Goal: Information Seeking & Learning: Check status

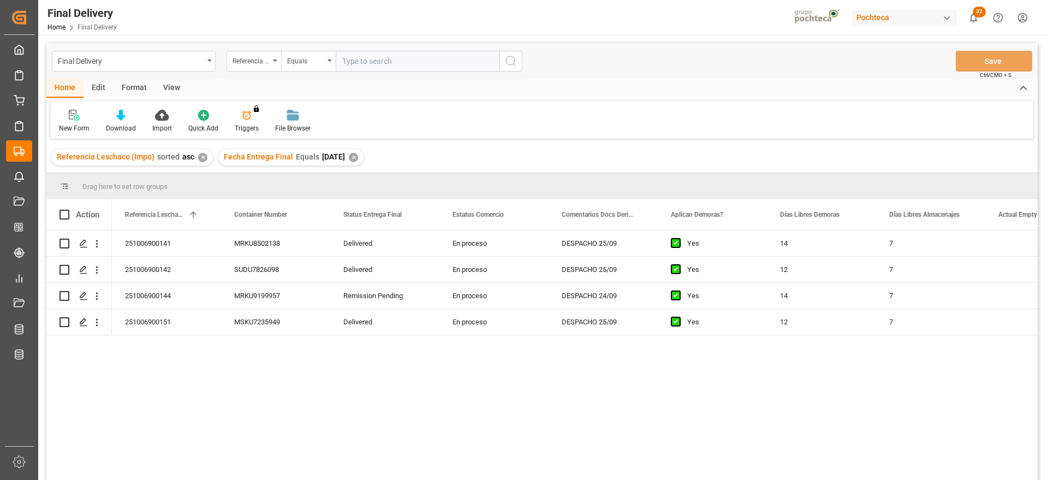
click at [358, 158] on div "✕" at bounding box center [353, 157] width 9 height 9
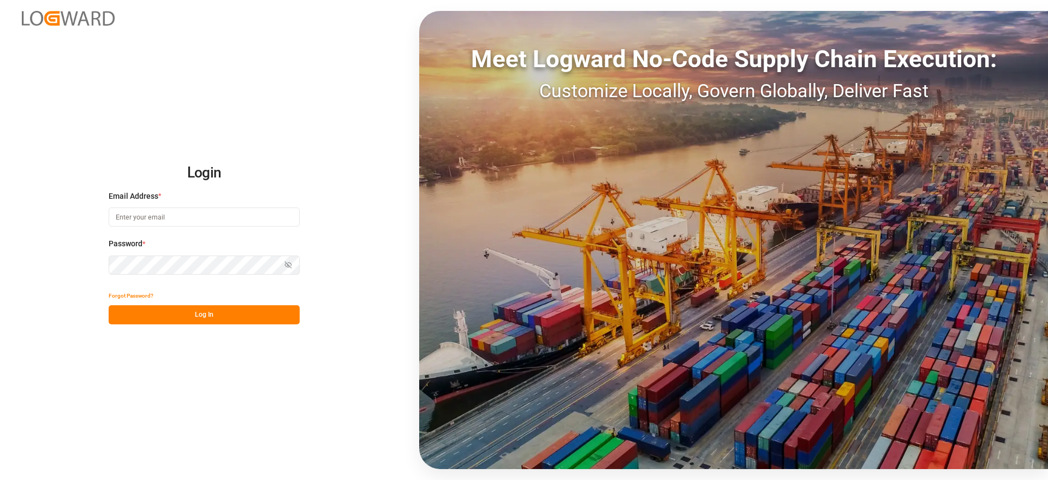
type input "[EMAIL_ADDRESS][DOMAIN_NAME]"
click at [372, 61] on div "Login Email Address * comercio5@pochteca.net Password * Show password Forgot Pa…" at bounding box center [524, 240] width 1048 height 480
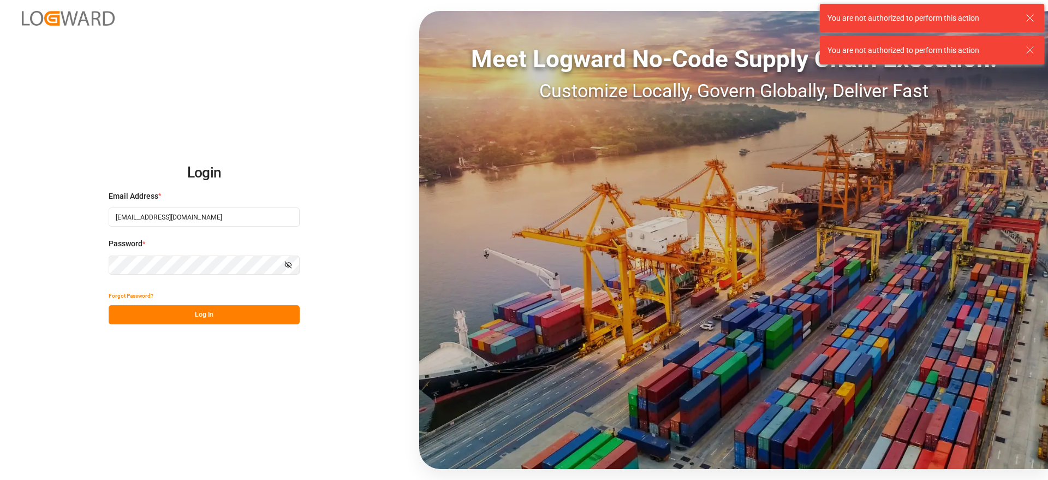
click at [242, 312] on button "Log In" at bounding box center [204, 314] width 191 height 19
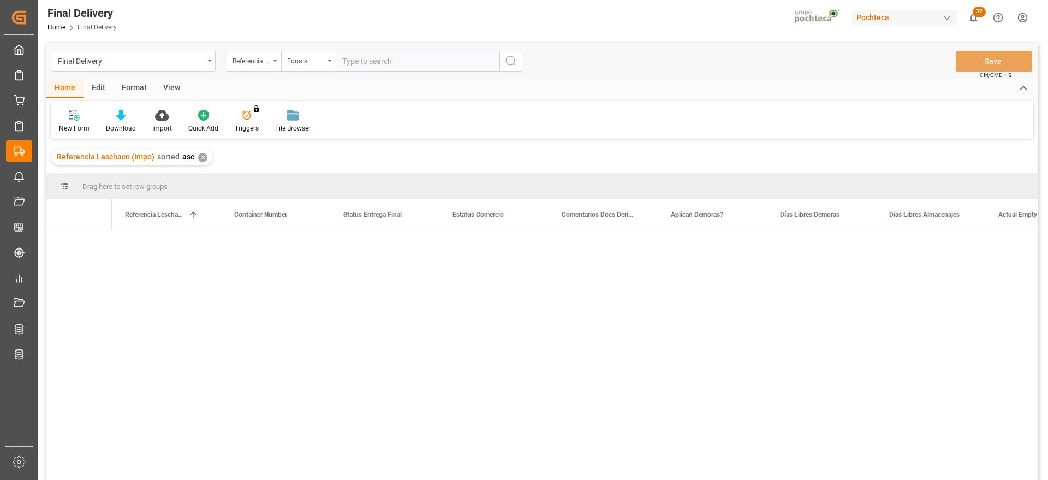
click at [359, 65] on input "text" at bounding box center [418, 61] width 164 height 21
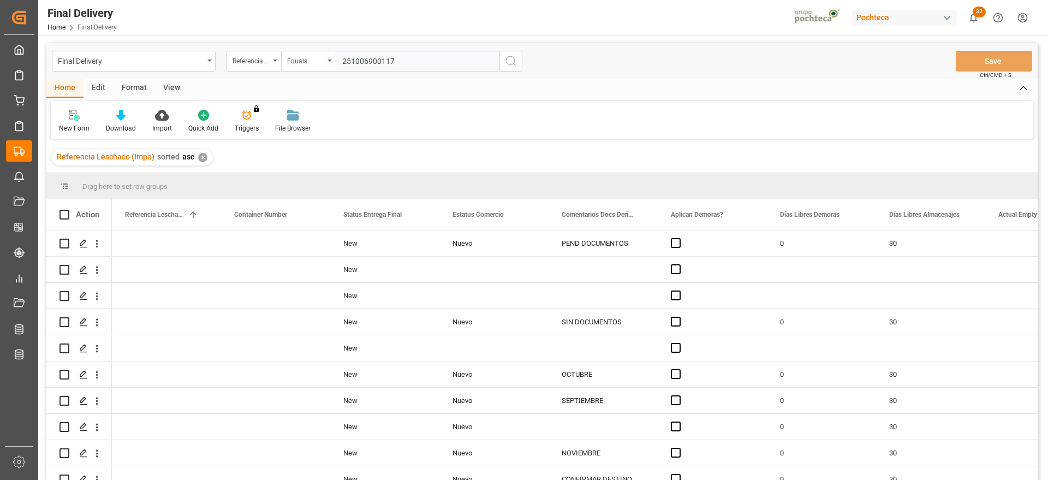
type input "251006900117"
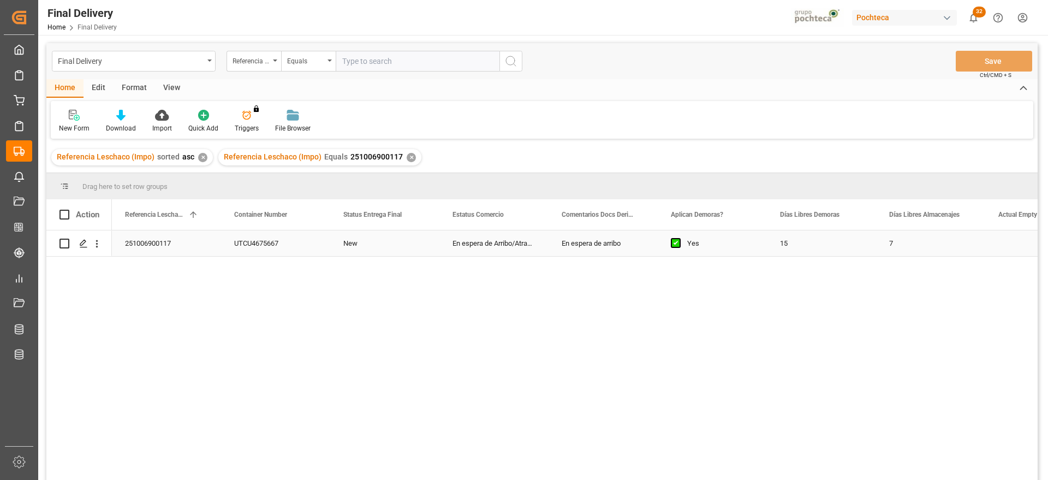
click at [152, 241] on div "251006900117" at bounding box center [166, 243] width 109 height 26
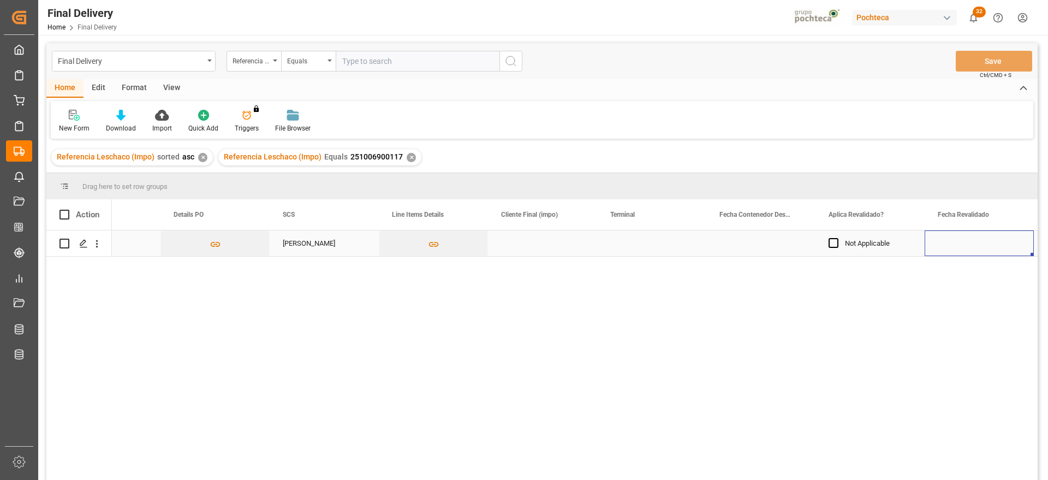
scroll to position [0, 1152]
click at [443, 249] on div "Press SPACE to select this row." at bounding box center [433, 243] width 109 height 26
click at [776, 250] on div "Press SPACE to select this row." at bounding box center [760, 243] width 109 height 26
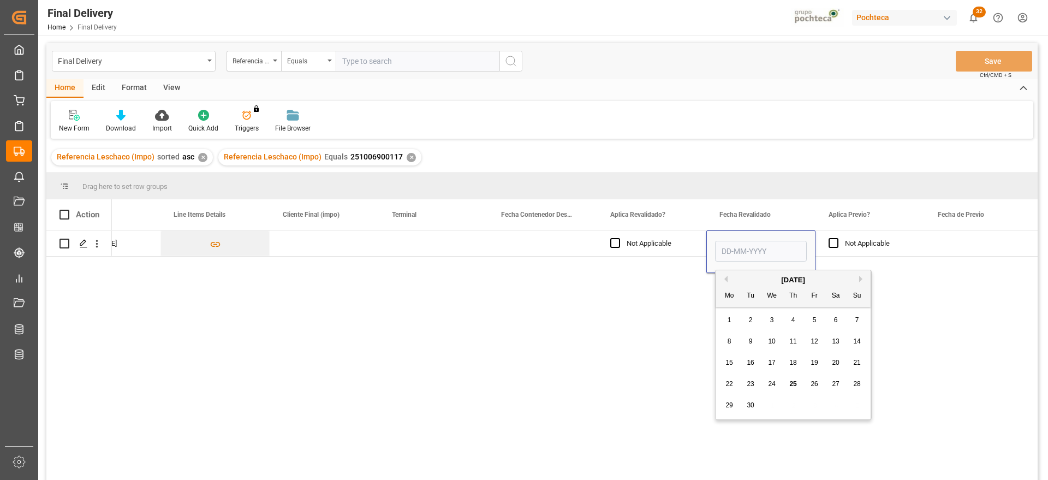
click at [792, 386] on span "25" at bounding box center [792, 384] width 7 height 8
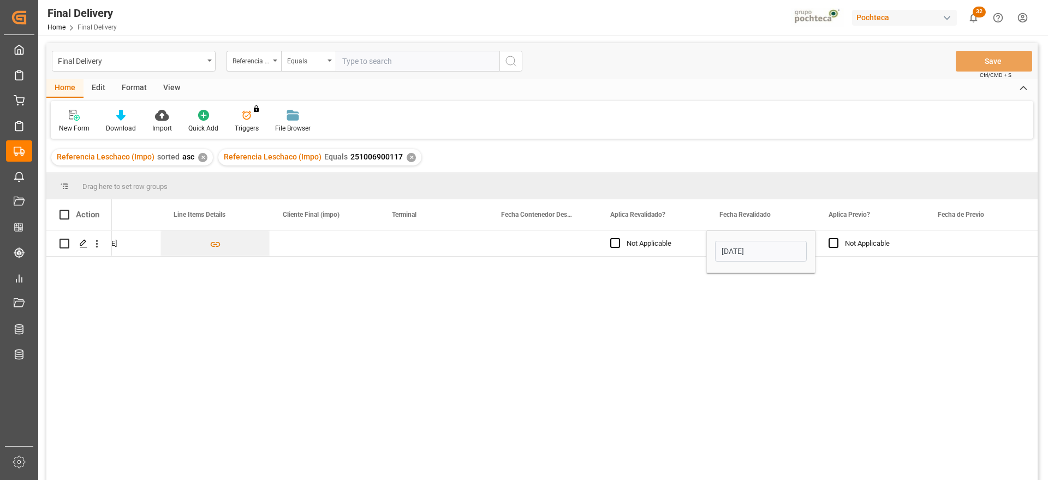
type input "25-09-2025"
click at [885, 243] on div "Not Applicable" at bounding box center [878, 243] width 67 height 25
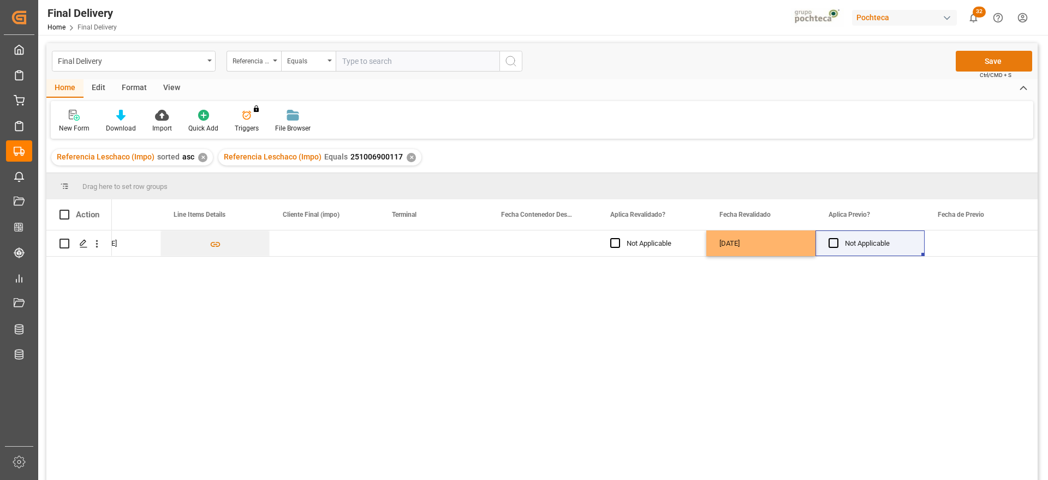
click at [994, 51] on button "Save" at bounding box center [994, 61] width 76 height 21
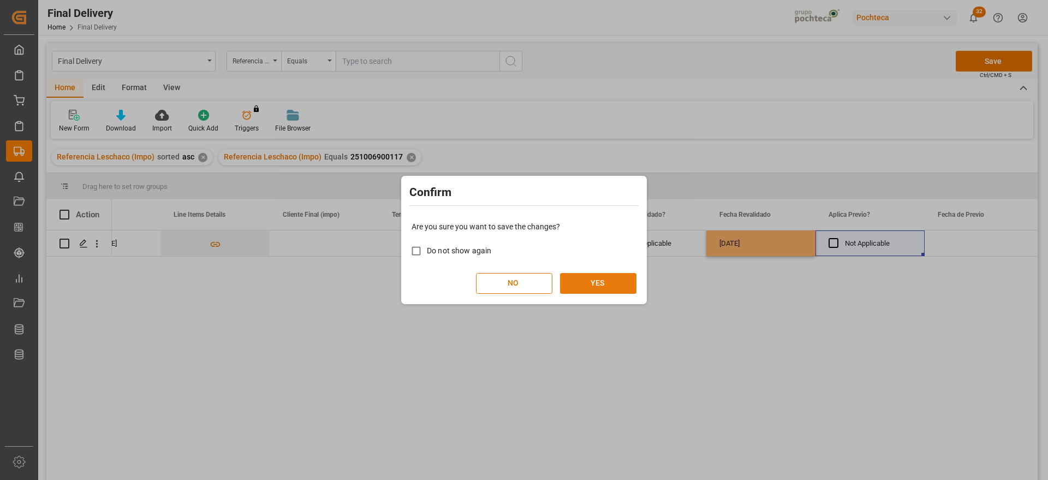
click at [607, 288] on button "YES" at bounding box center [598, 283] width 76 height 21
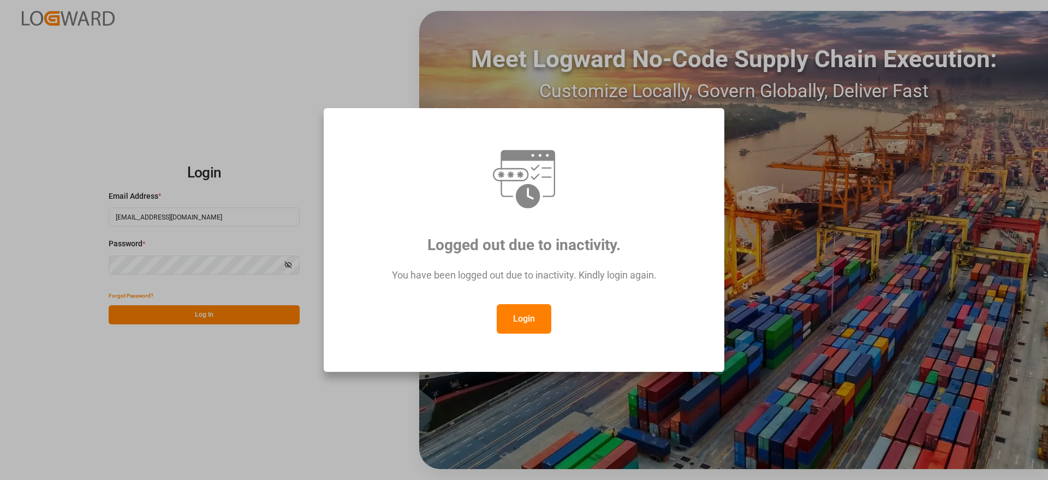
click at [523, 316] on button "Login" at bounding box center [524, 318] width 55 height 29
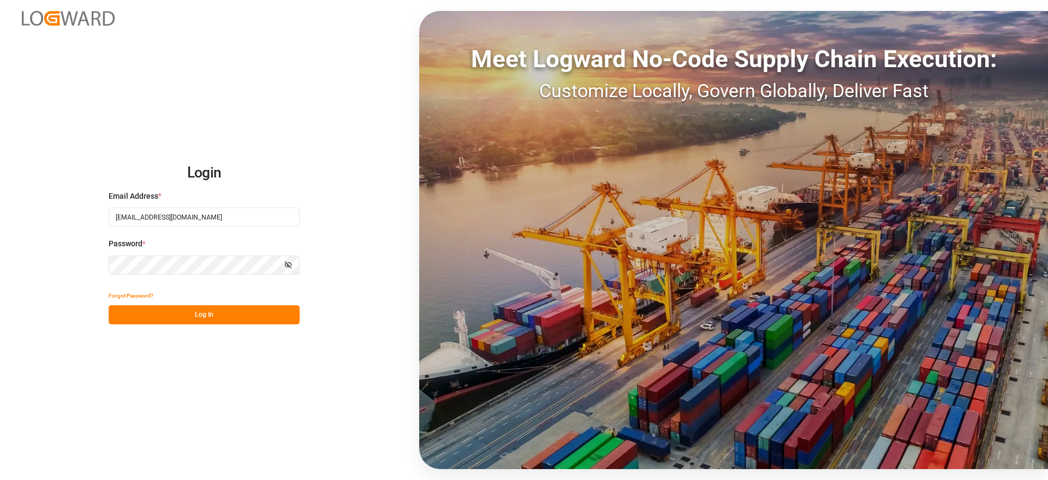
click at [256, 305] on button "Log In" at bounding box center [204, 314] width 191 height 19
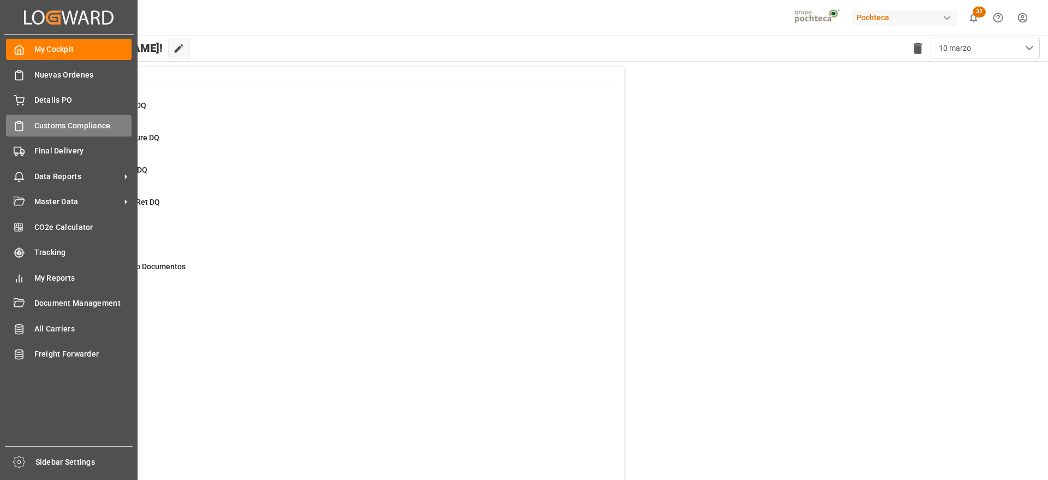
click at [44, 117] on div "Customs Compliance Customs Compliance" at bounding box center [69, 125] width 126 height 21
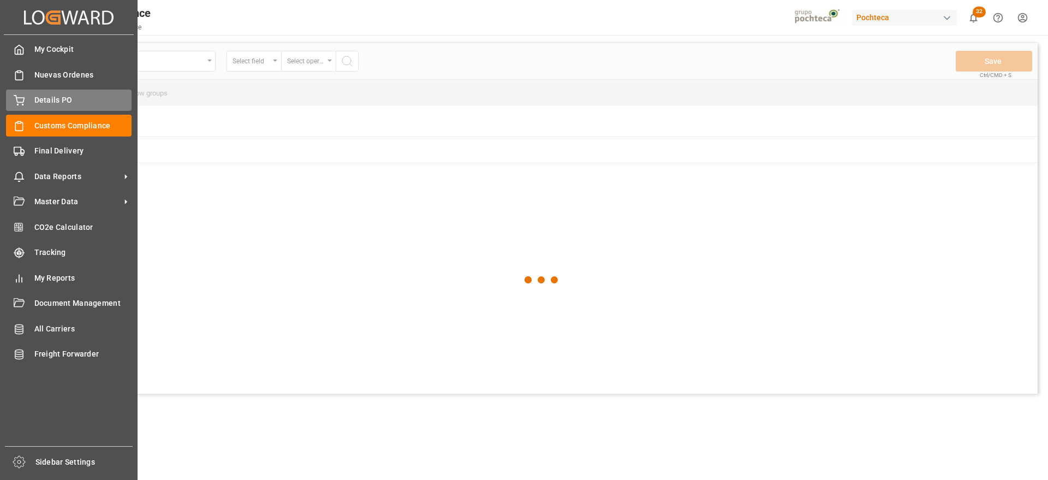
click at [25, 103] on div "Details PO Details PO" at bounding box center [69, 99] width 126 height 21
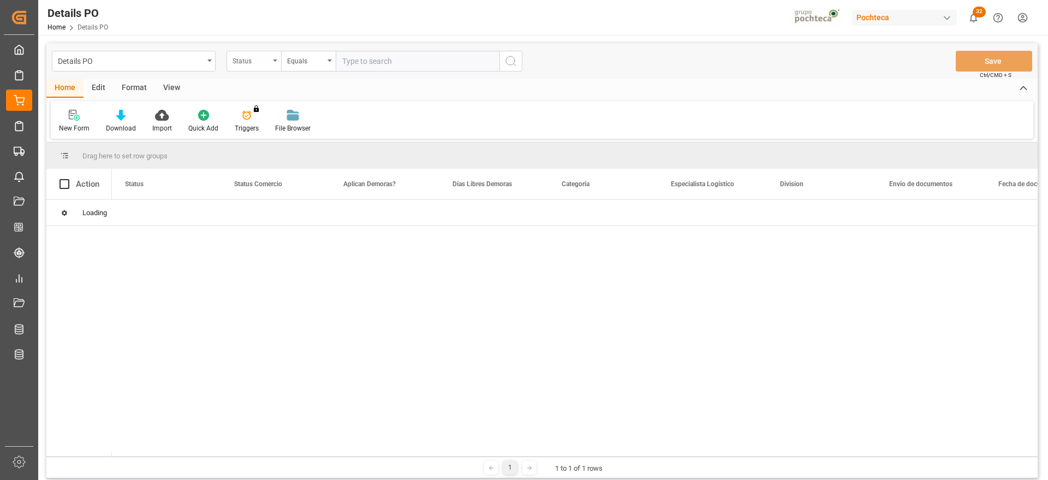
click at [258, 63] on div "Status" at bounding box center [250, 59] width 37 height 13
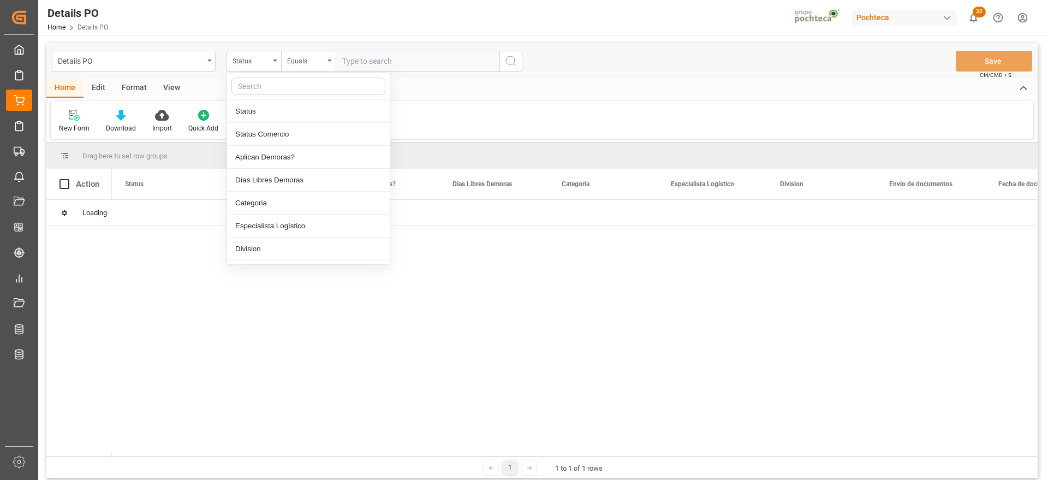
click at [267, 89] on input "text" at bounding box center [308, 85] width 154 height 17
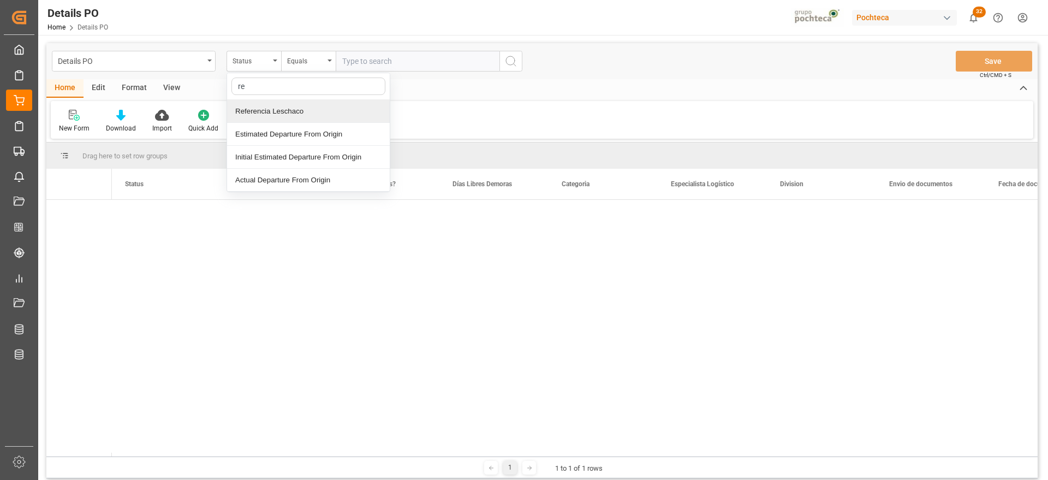
type input "ref"
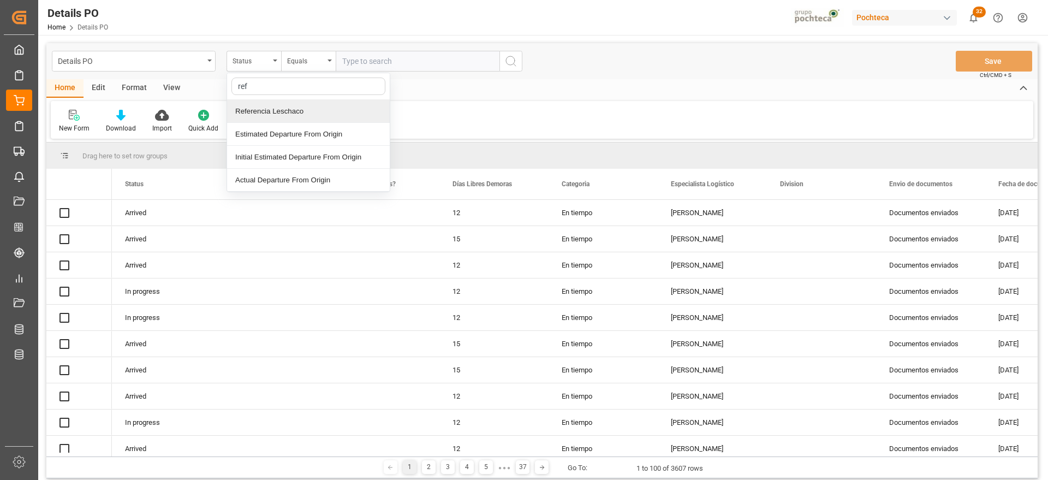
click at [267, 107] on div "Referencia Leschaco" at bounding box center [308, 111] width 163 height 23
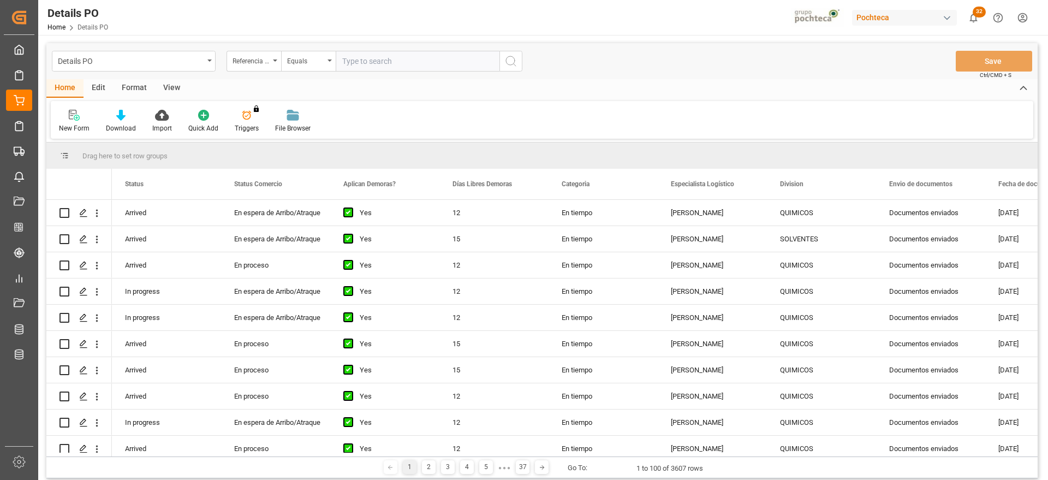
click at [342, 61] on input "text" at bounding box center [418, 61] width 164 height 21
paste input "251006900117"
type input "251006900117"
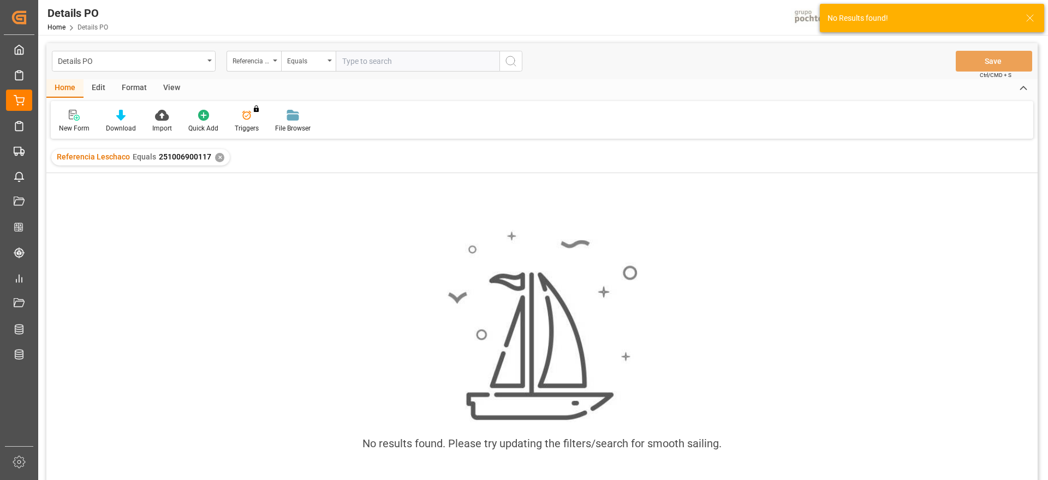
click at [217, 156] on div "✕" at bounding box center [219, 157] width 9 height 9
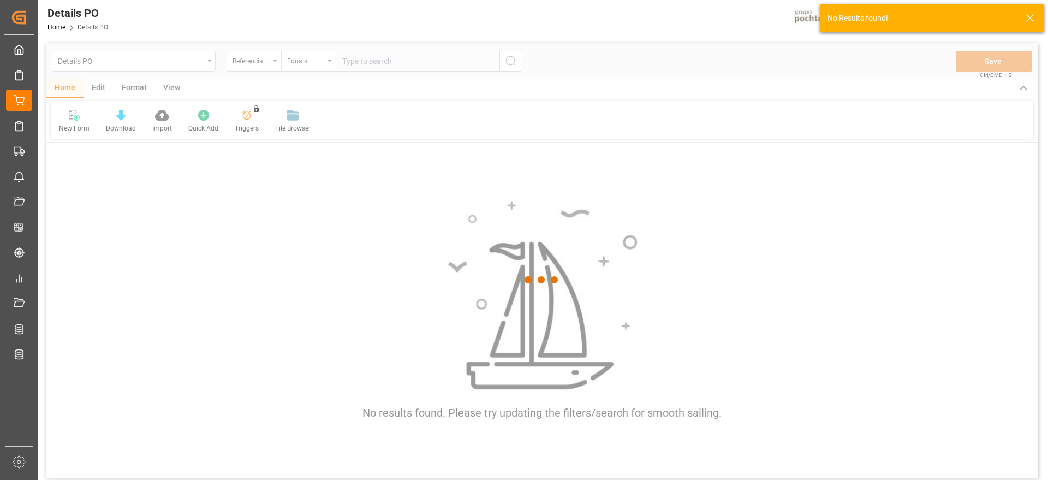
click at [372, 61] on div at bounding box center [541, 279] width 991 height 473
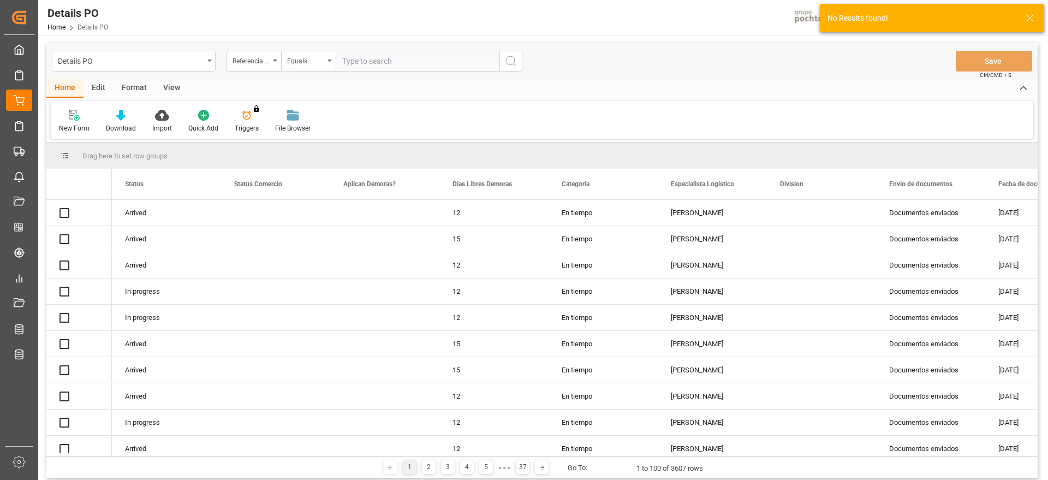
click at [362, 61] on input "text" at bounding box center [418, 61] width 164 height 21
paste input "251006900117"
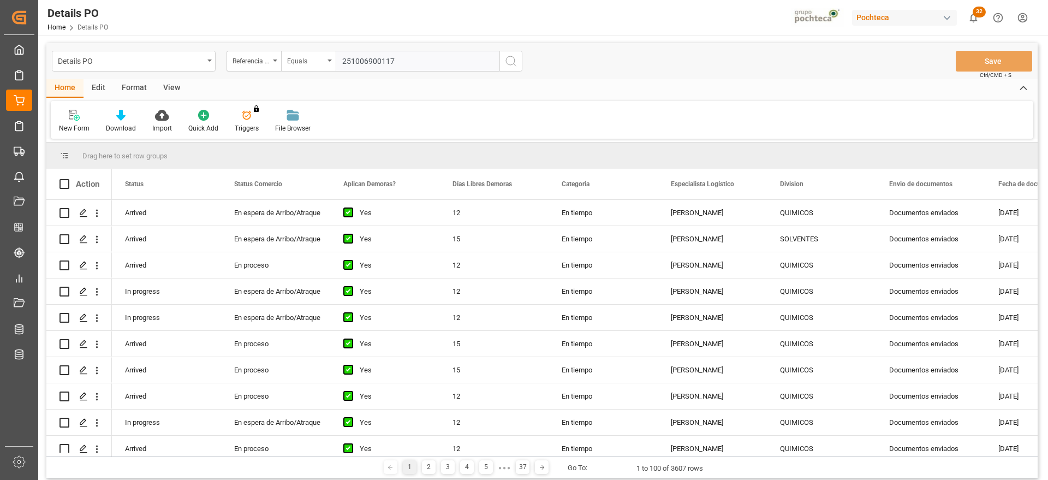
type input "251006900117"
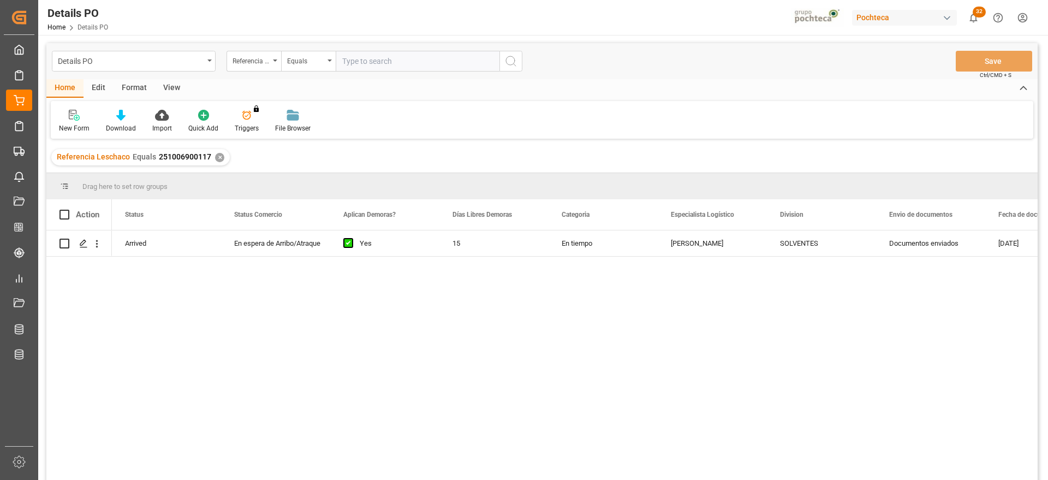
click at [793, 240] on div "SOLVENTES" at bounding box center [821, 243] width 83 height 25
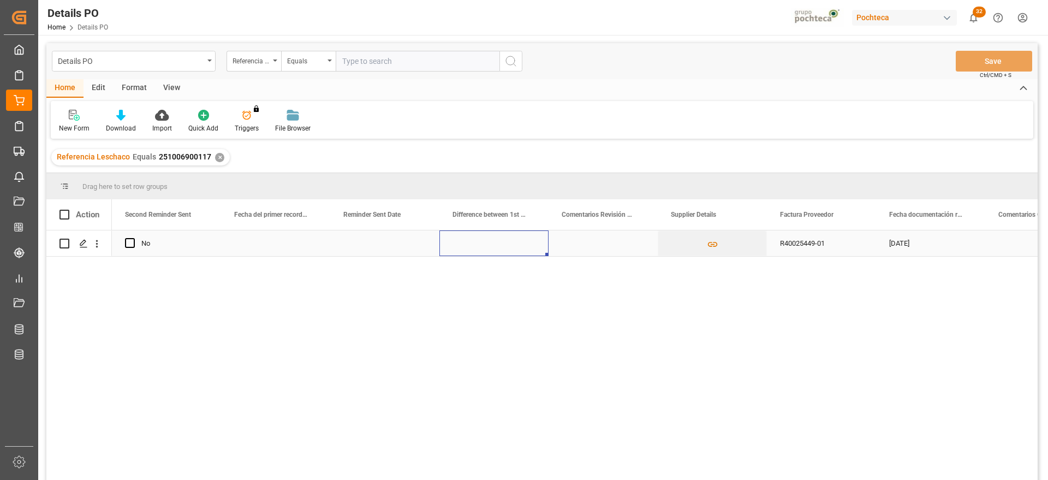
click at [907, 249] on div "[DATE]" at bounding box center [930, 243] width 109 height 26
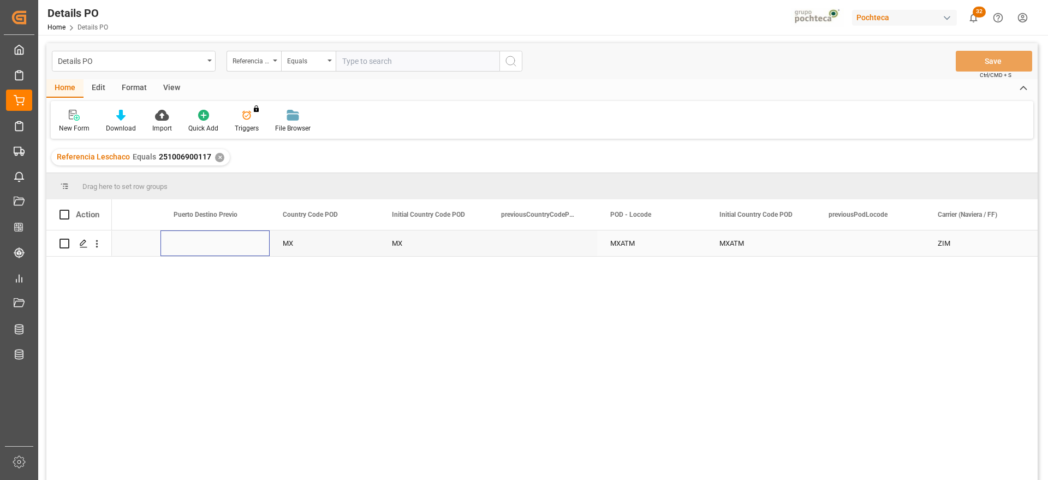
click at [222, 236] on div "Press SPACE to select this row." at bounding box center [214, 243] width 109 height 26
